Goal: Transaction & Acquisition: Purchase product/service

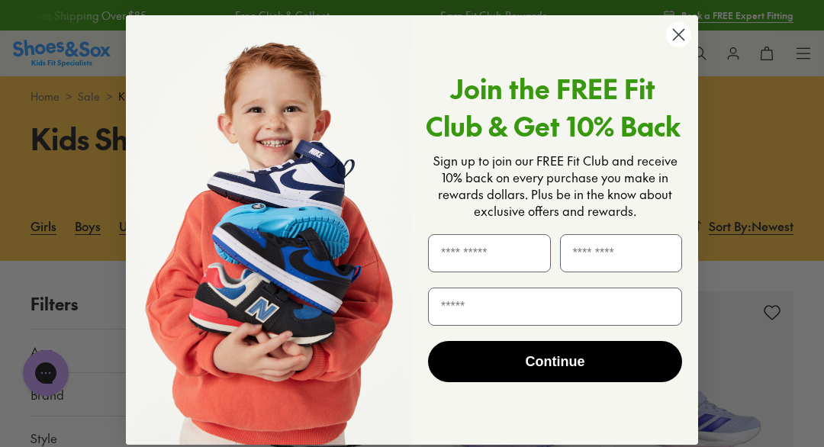
click at [683, 31] on circle "Close dialog" at bounding box center [678, 34] width 25 height 25
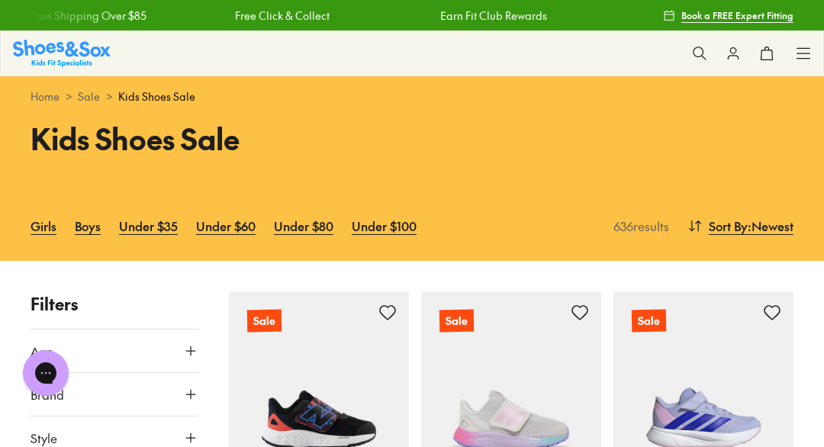
click at [729, 48] on icon at bounding box center [732, 53] width 15 height 15
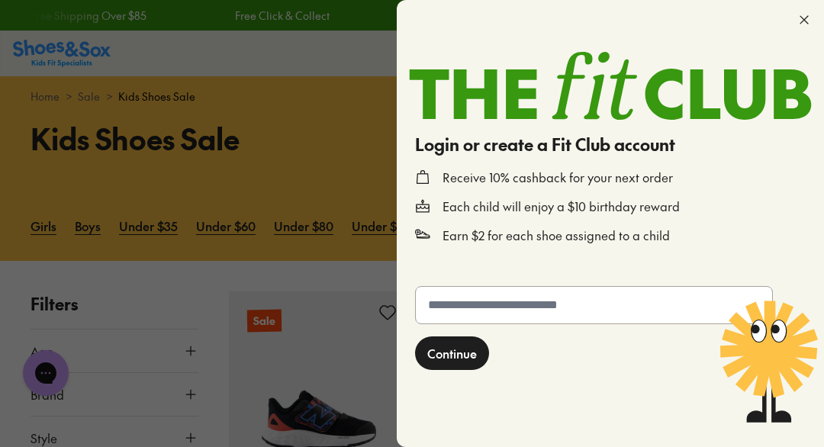
click at [548, 289] on input "text" at bounding box center [594, 305] width 356 height 37
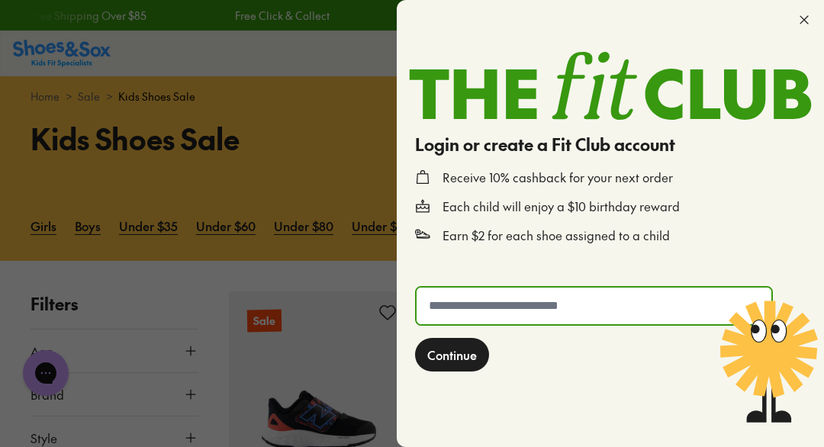
type input "**********"
click at [454, 359] on span "Continue" at bounding box center [452, 355] width 50 height 18
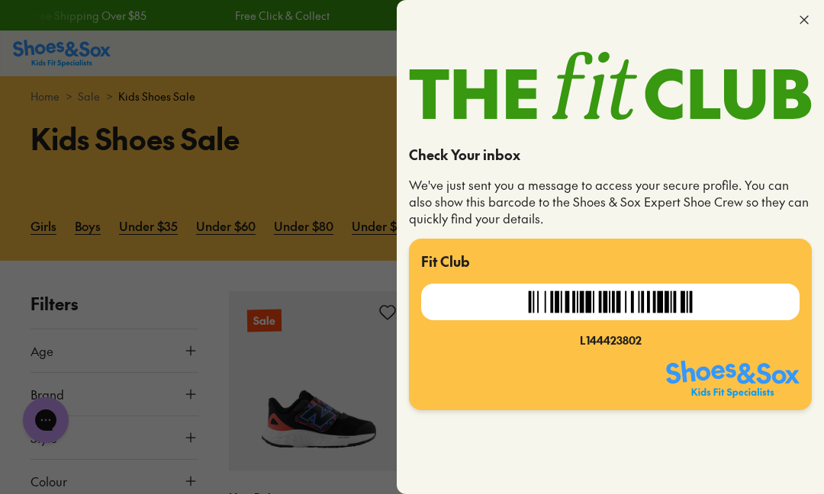
click at [726, 439] on div "Check Your inbox We've just sent you a message to access your secure profile. Y…" at bounding box center [610, 313] width 427 height 362
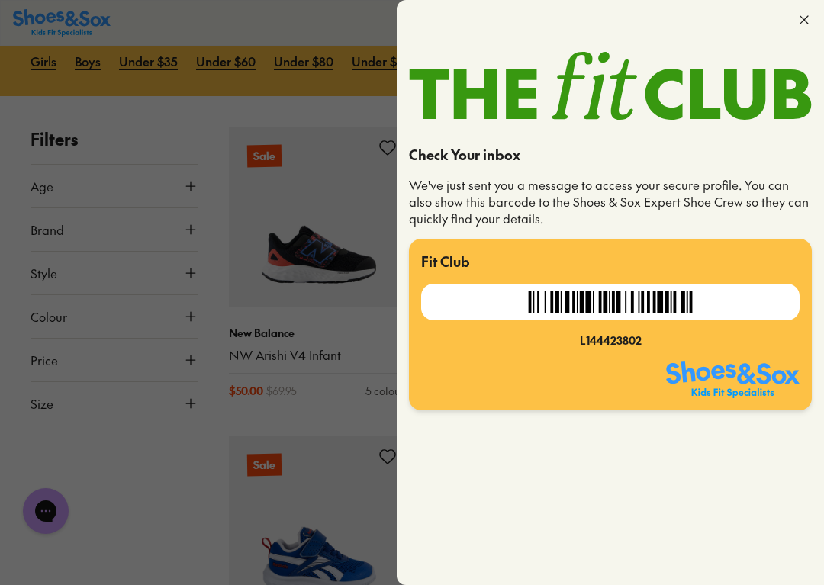
scroll to position [166, 0]
click at [806, 17] on icon at bounding box center [803, 19] width 15 height 15
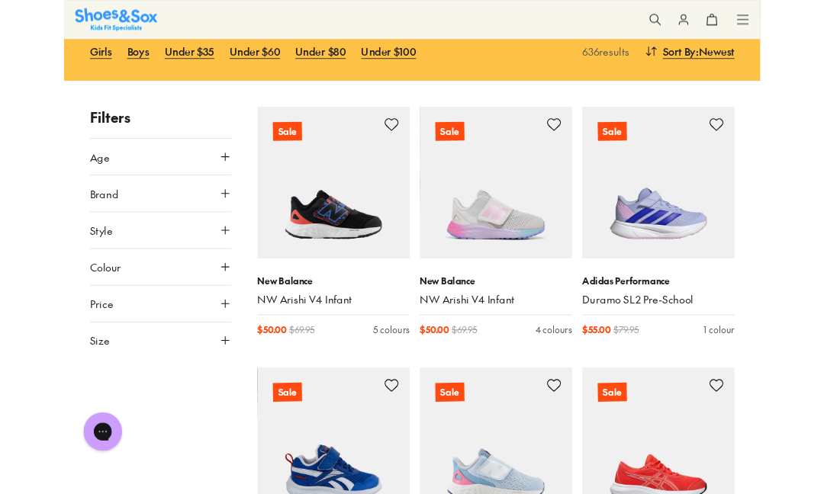
scroll to position [0, 0]
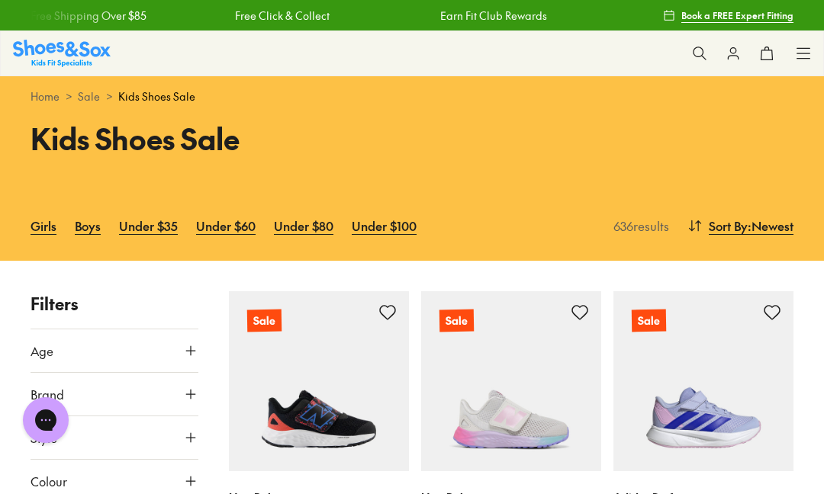
click at [51, 226] on link "Girls" at bounding box center [44, 226] width 26 height 34
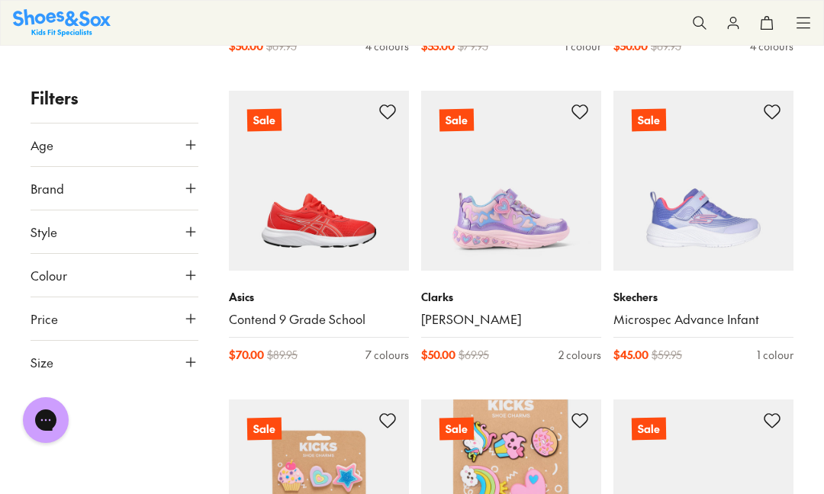
scroll to position [505, 0]
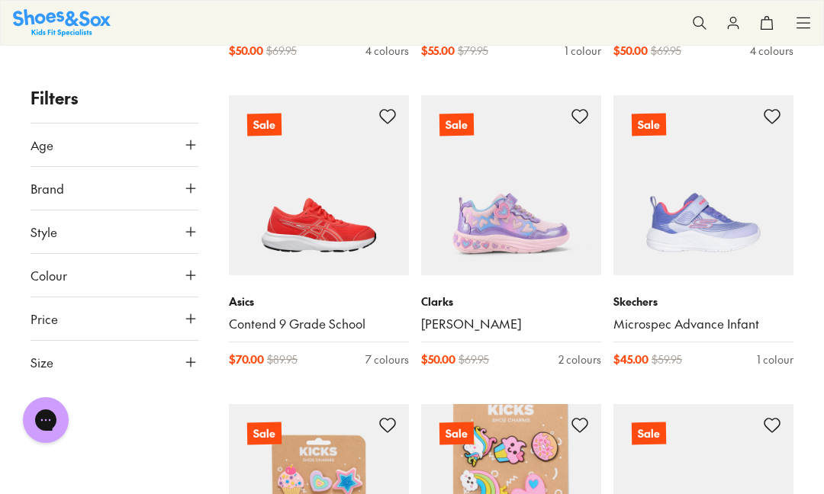
click at [512, 211] on img at bounding box center [511, 185] width 180 height 180
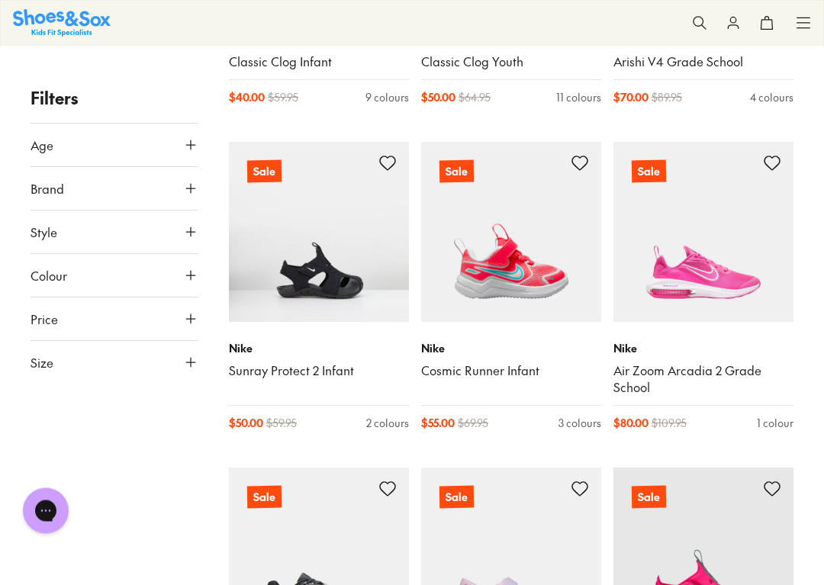
scroll to position [1424, 0]
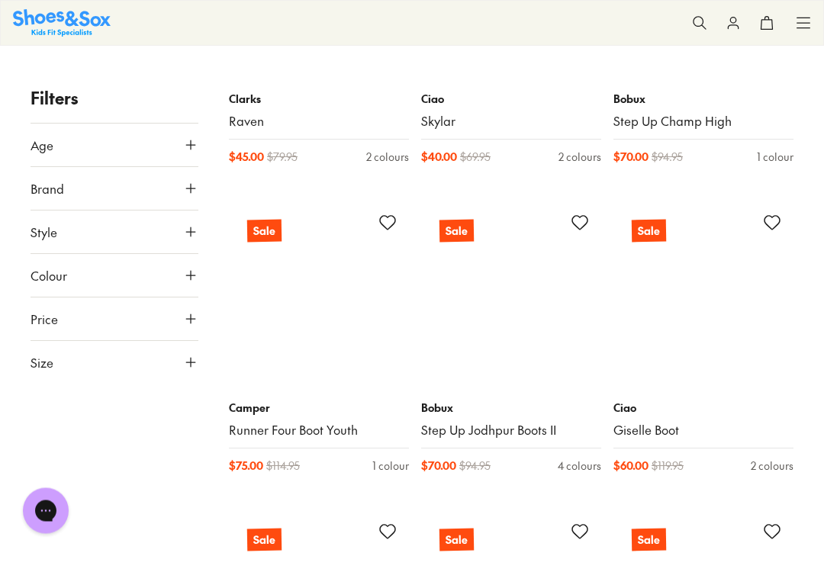
scroll to position [4741, 0]
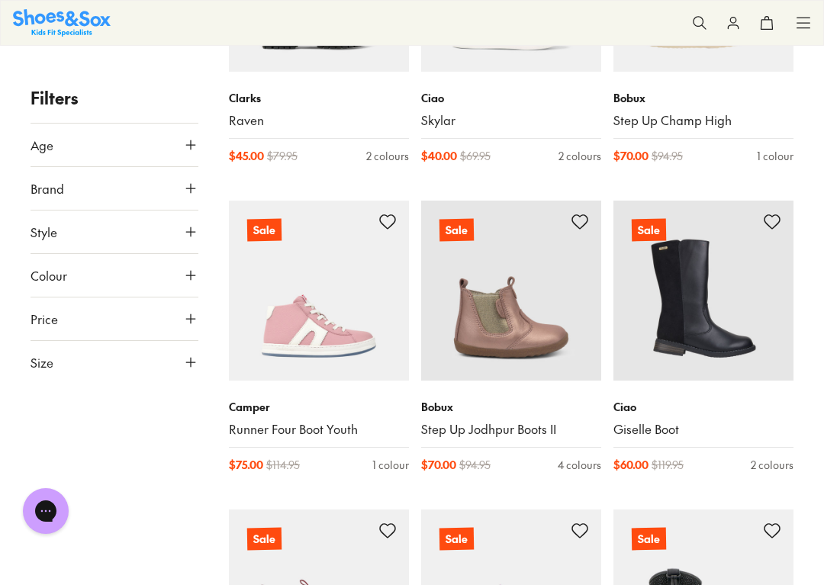
click at [742, 327] on img at bounding box center [703, 291] width 180 height 180
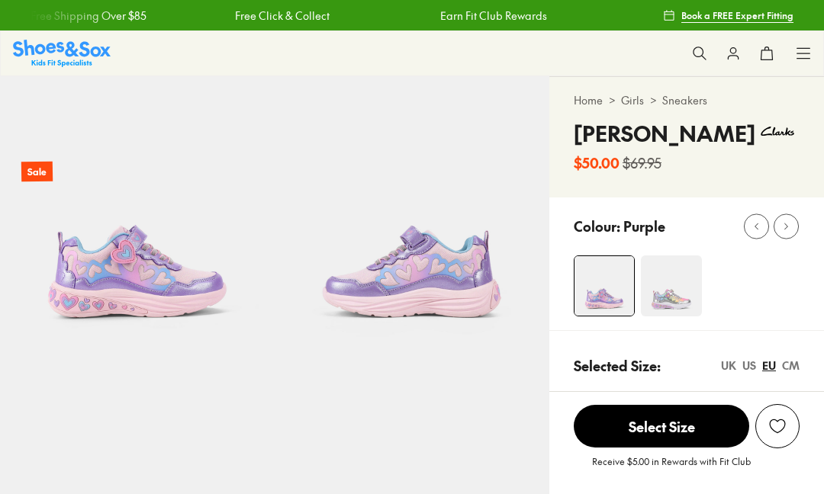
select select "*"
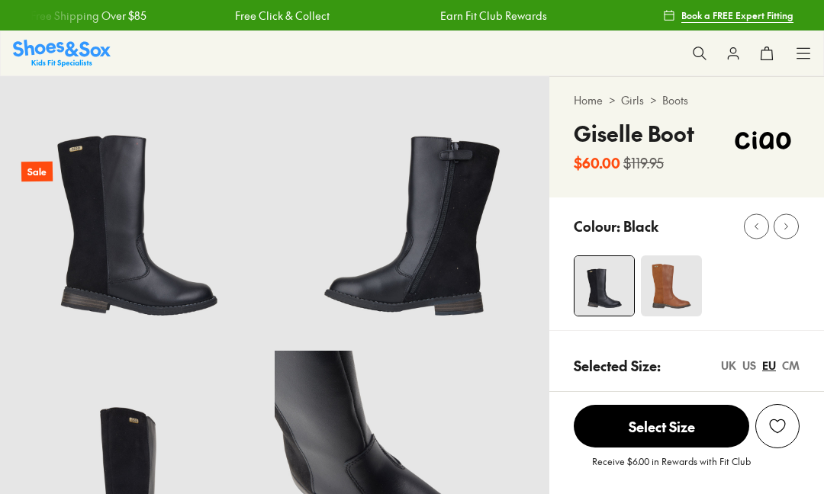
select select "*"
